Goal: Task Accomplishment & Management: Use online tool/utility

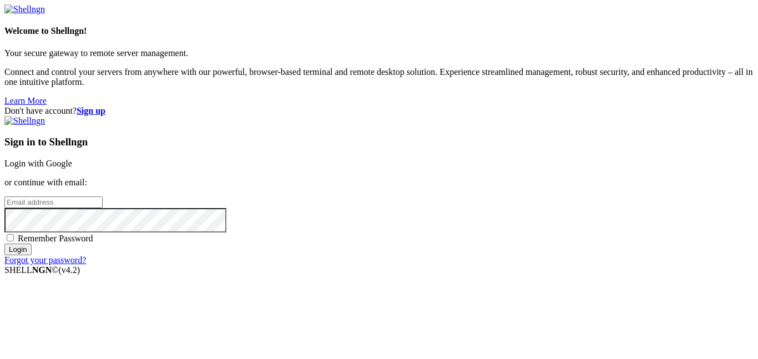
type input "[EMAIL_ADDRESS][DOMAIN_NAME]"
click at [32, 255] on input "Login" at bounding box center [17, 249] width 27 height 12
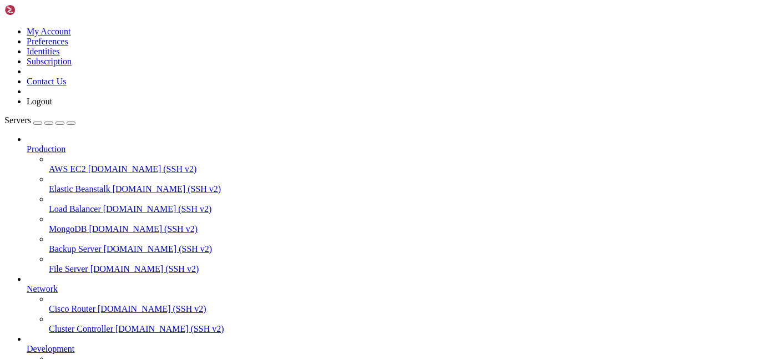
scroll to position [89, 0]
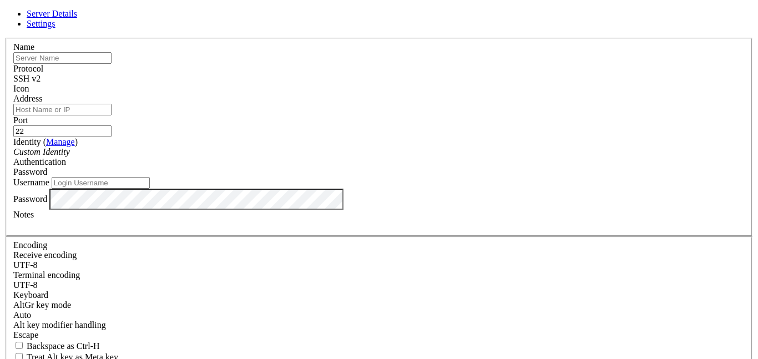
type input "[EMAIL_ADDRESS][DOMAIN_NAME]"
click at [111, 64] on input "text" at bounding box center [62, 58] width 98 height 12
click at [202, 116] on div "Server Details Settings Name Protocol SSH v2 Icon" at bounding box center [378, 238] width 749 height 458
click at [60, 332] on div "Server Details Settings Name Protocol SSH v2 Icon" at bounding box center [378, 238] width 749 height 458
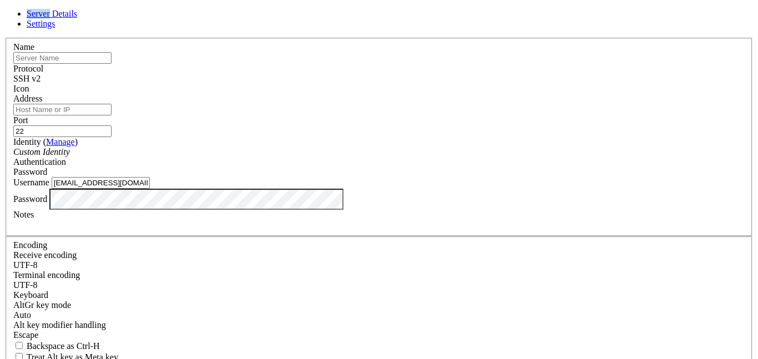
click at [60, 332] on div "Server Details Settings Name Protocol SSH v2 Icon" at bounding box center [378, 238] width 749 height 458
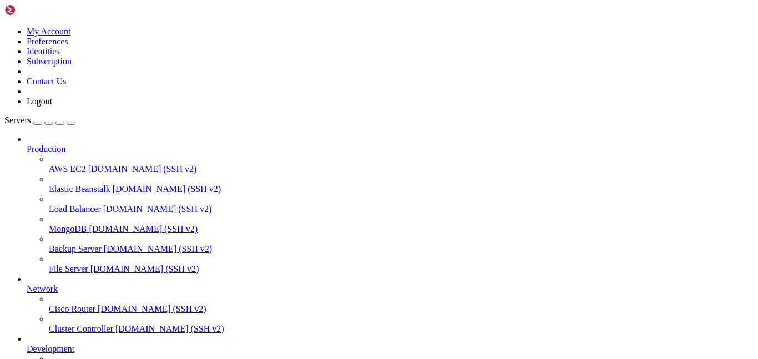
click at [4, 27] on icon at bounding box center [4, 27] width 0 height 0
click at [52, 106] on link "Logout" at bounding box center [40, 101] width 26 height 9
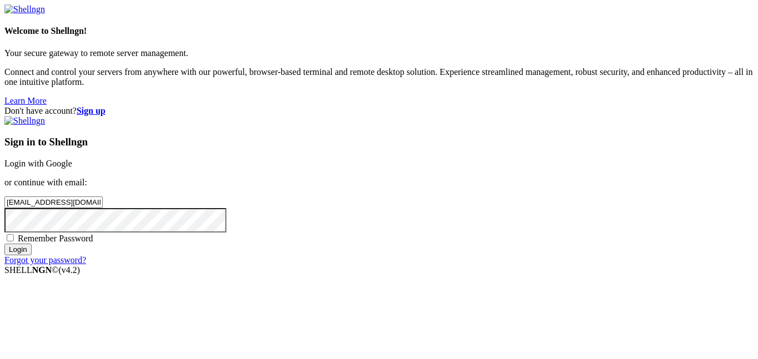
click at [103, 196] on input "[EMAIL_ADDRESS][DOMAIN_NAME]" at bounding box center [53, 202] width 98 height 12
click at [343, 162] on div "Don't have account? Sign up Sign in to Shellngn Login with Google or continue w…" at bounding box center [378, 185] width 749 height 159
